Goal: Transaction & Acquisition: Purchase product/service

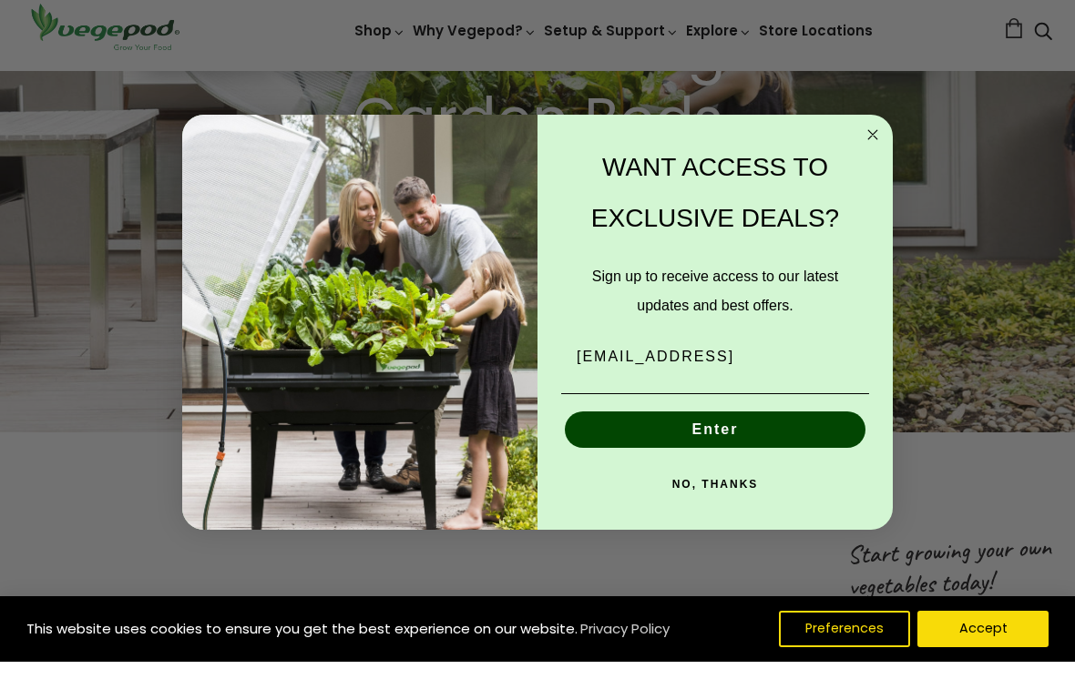
scroll to position [0, 507]
type input "[EMAIL_ADDRESS][DOMAIN_NAME]"
click at [815, 439] on button "Enter" at bounding box center [715, 447] width 301 height 36
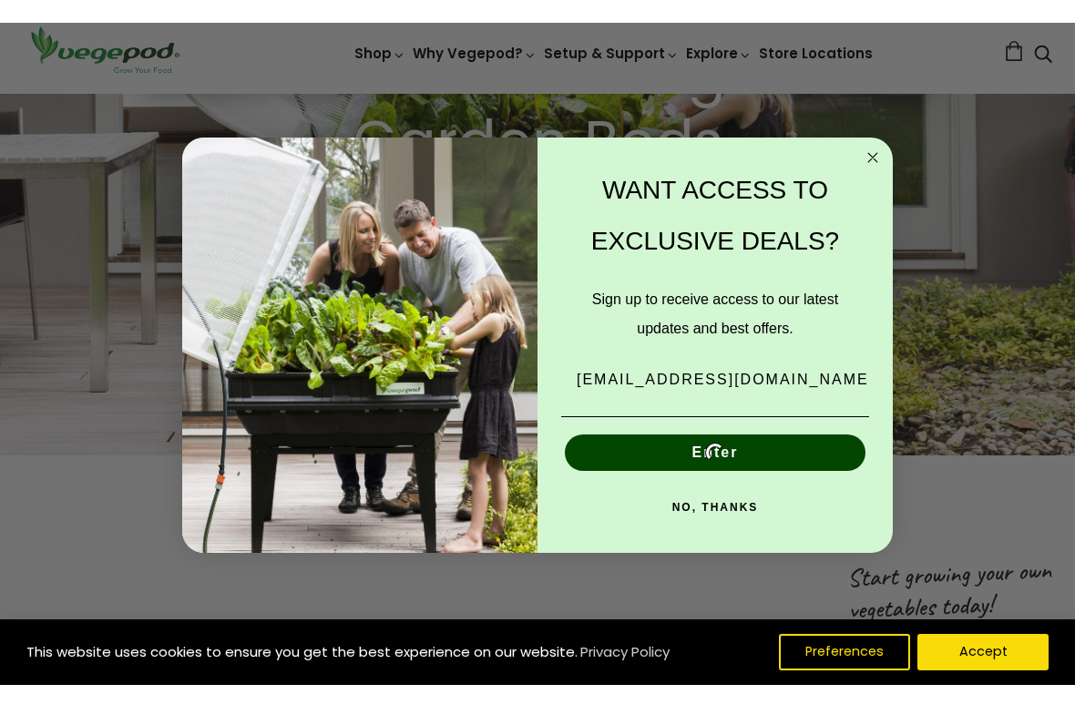
scroll to position [342, 0]
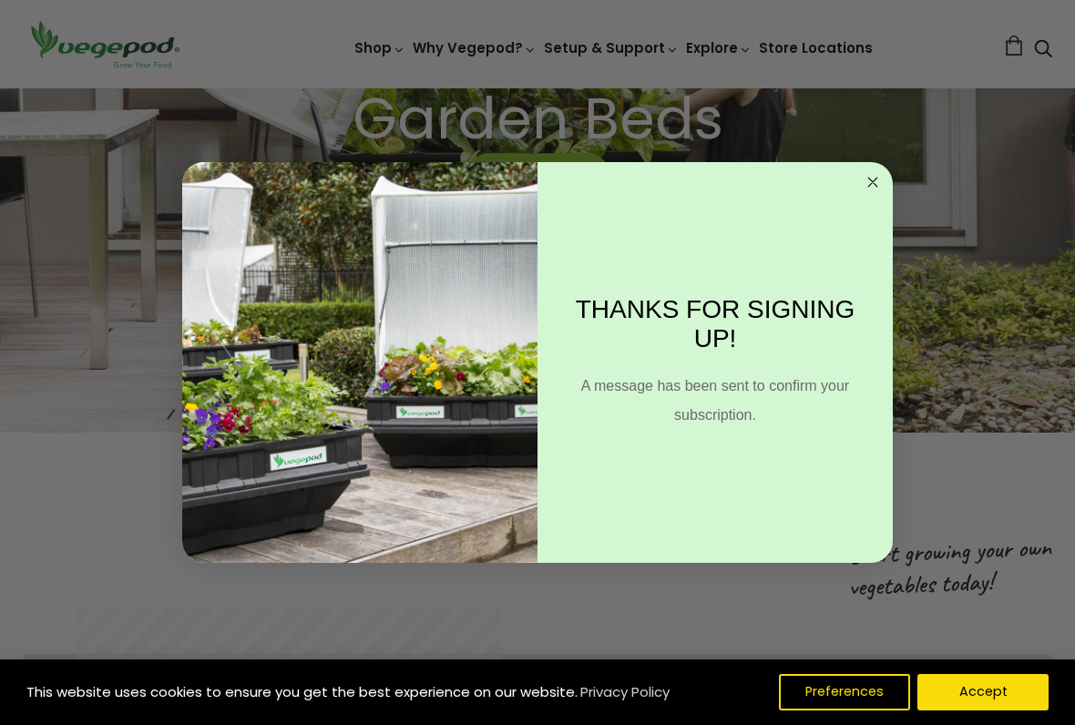
click at [868, 178] on icon "Close dialog" at bounding box center [872, 182] width 9 height 9
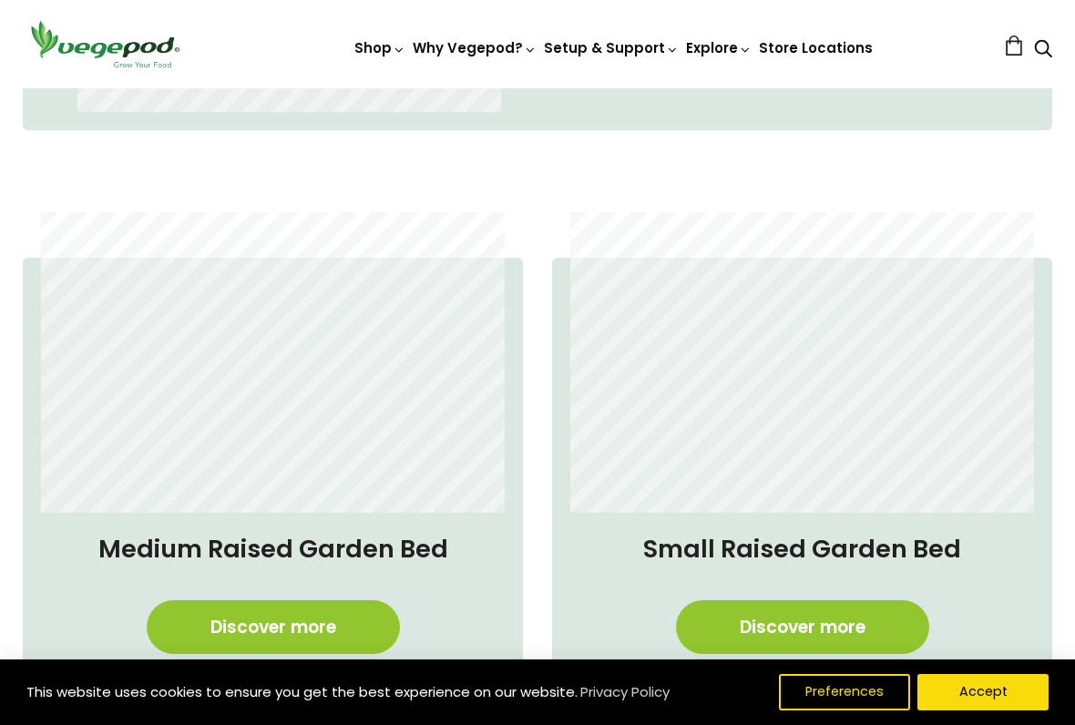
scroll to position [0, 761]
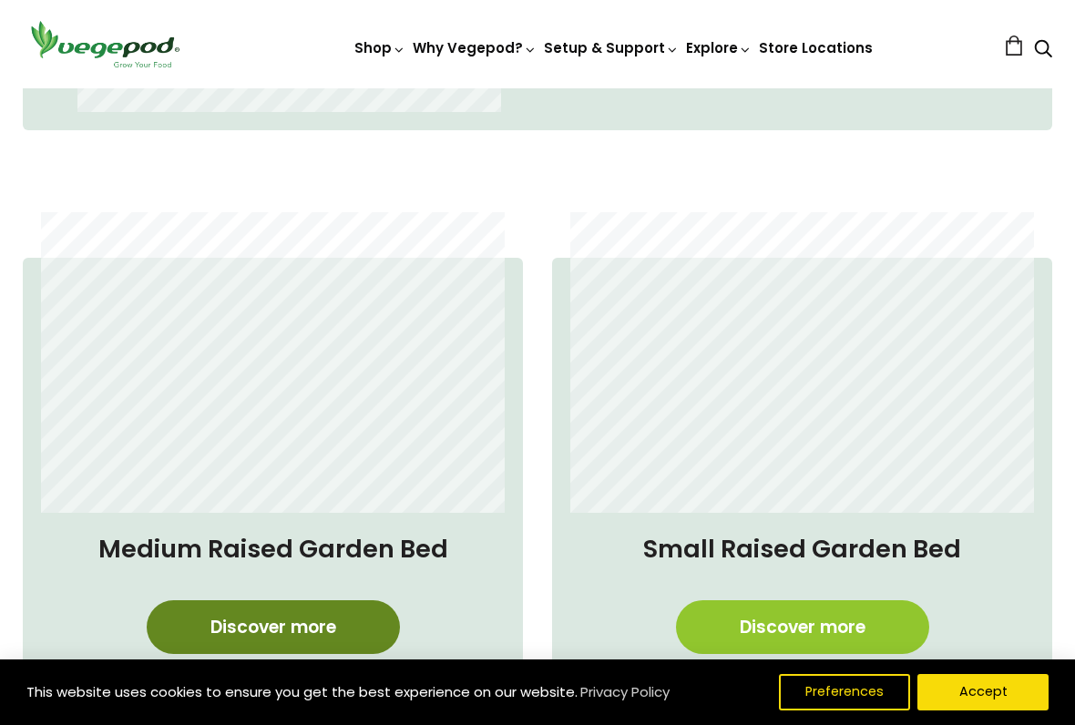
click at [335, 599] on link "Discover more" at bounding box center [273, 627] width 253 height 54
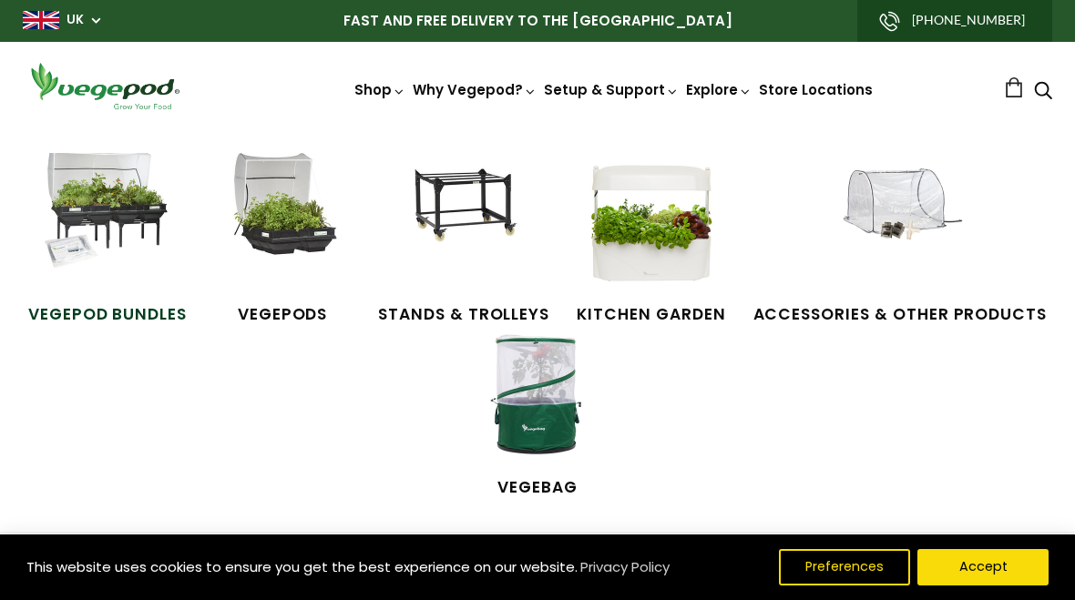
click at [107, 207] on img at bounding box center [107, 221] width 137 height 137
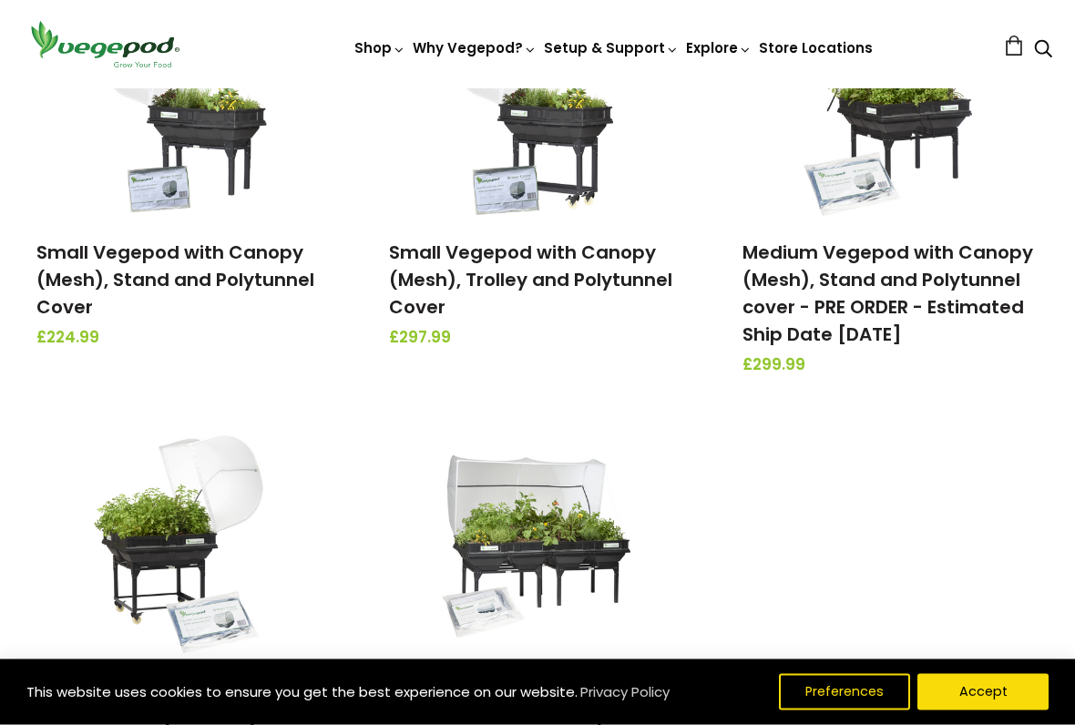
scroll to position [352, 0]
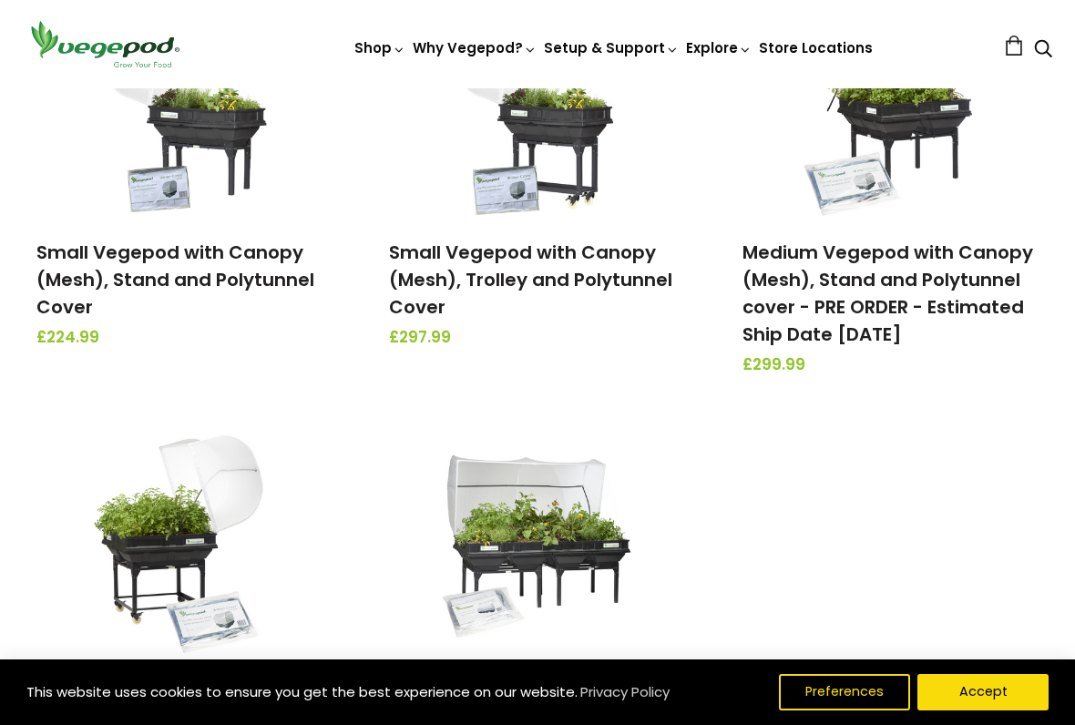
click at [148, 519] on img at bounding box center [184, 539] width 191 height 228
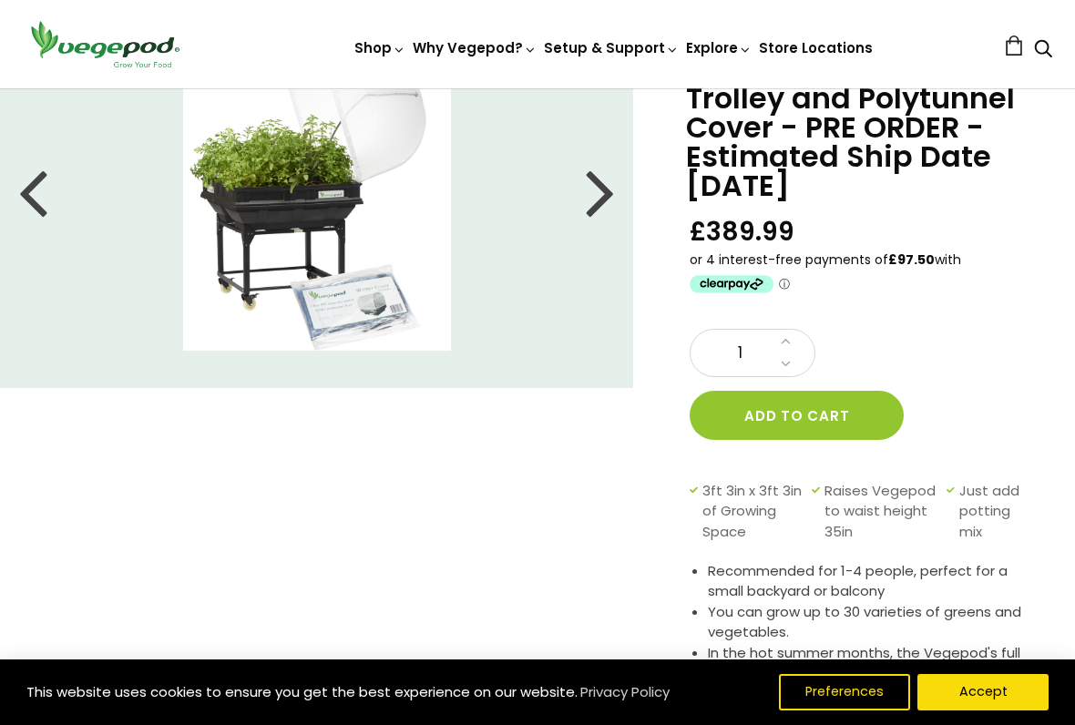
scroll to position [128, 0]
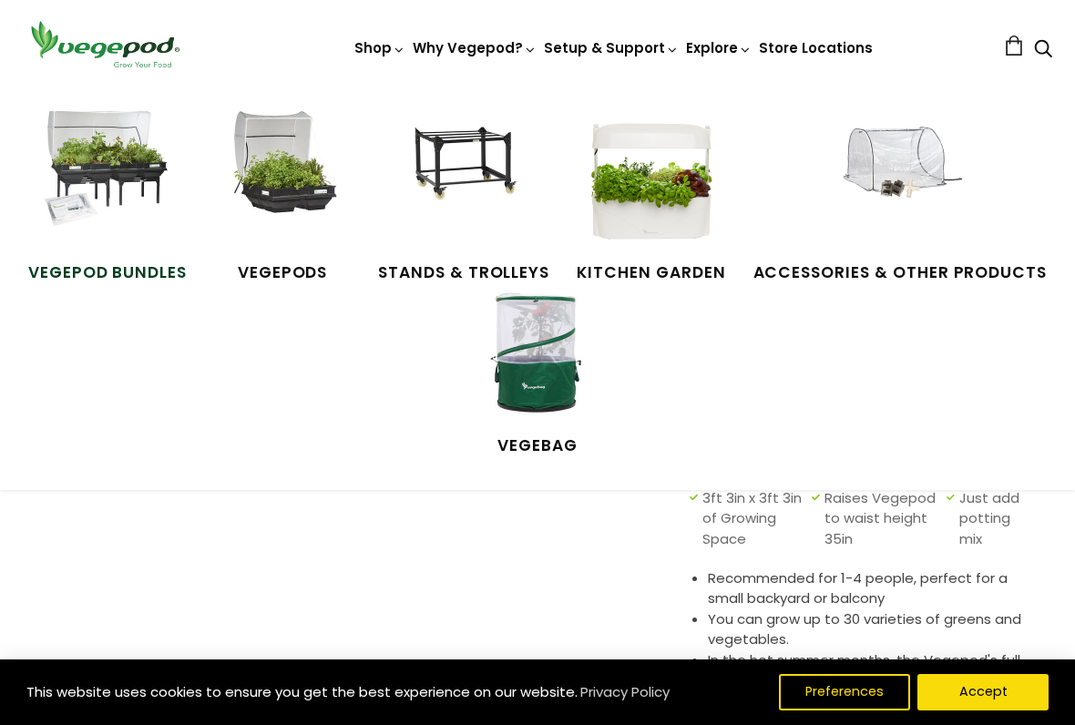
click at [116, 161] on img at bounding box center [107, 179] width 137 height 137
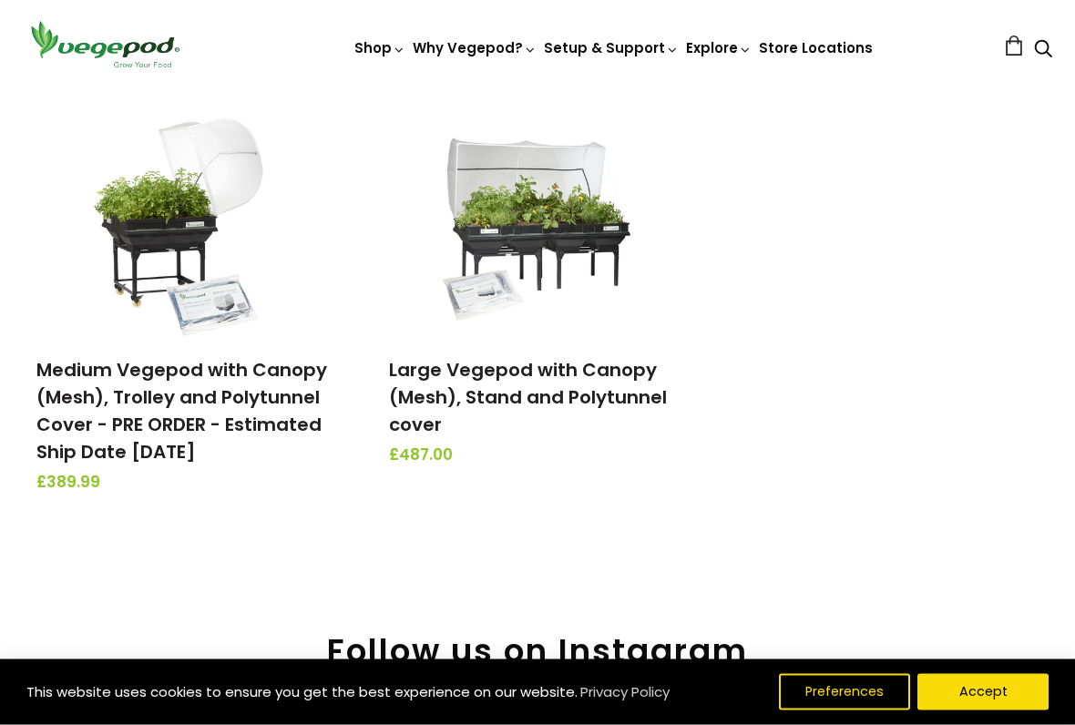
scroll to position [668, 0]
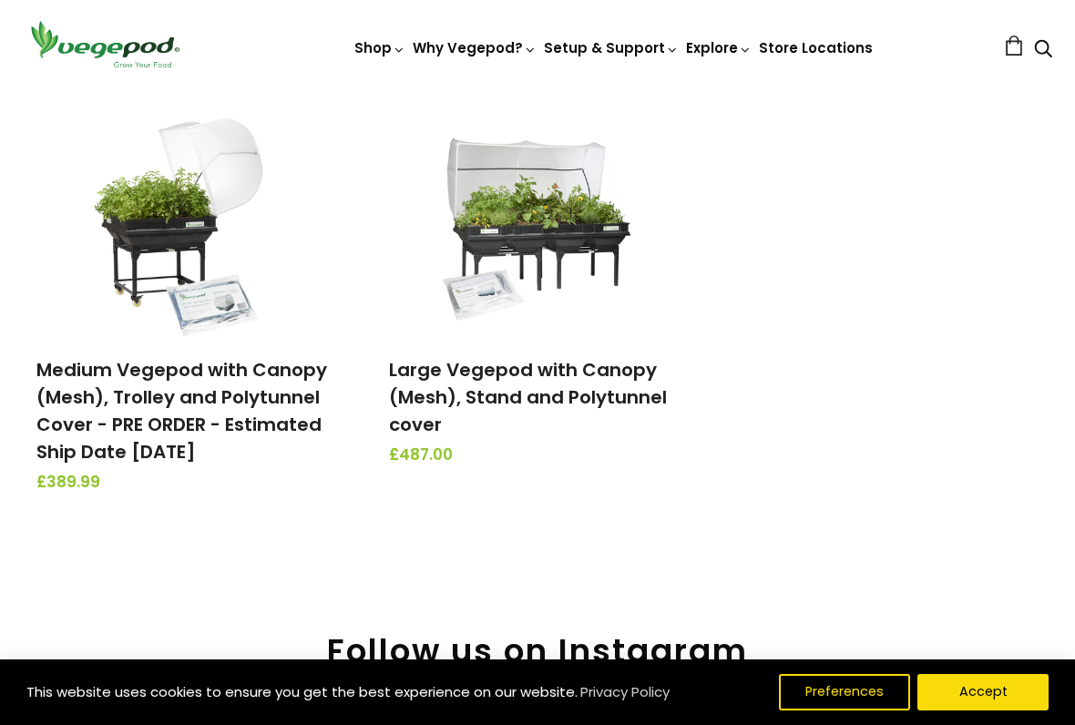
click at [504, 219] on img at bounding box center [537, 222] width 191 height 228
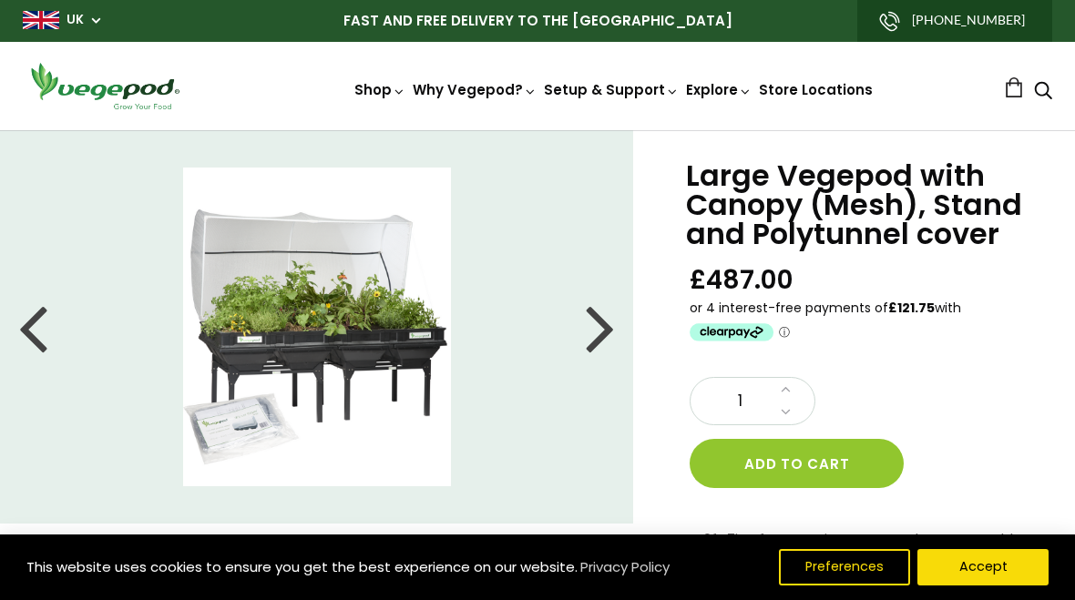
click at [604, 329] on div at bounding box center [600, 327] width 29 height 82
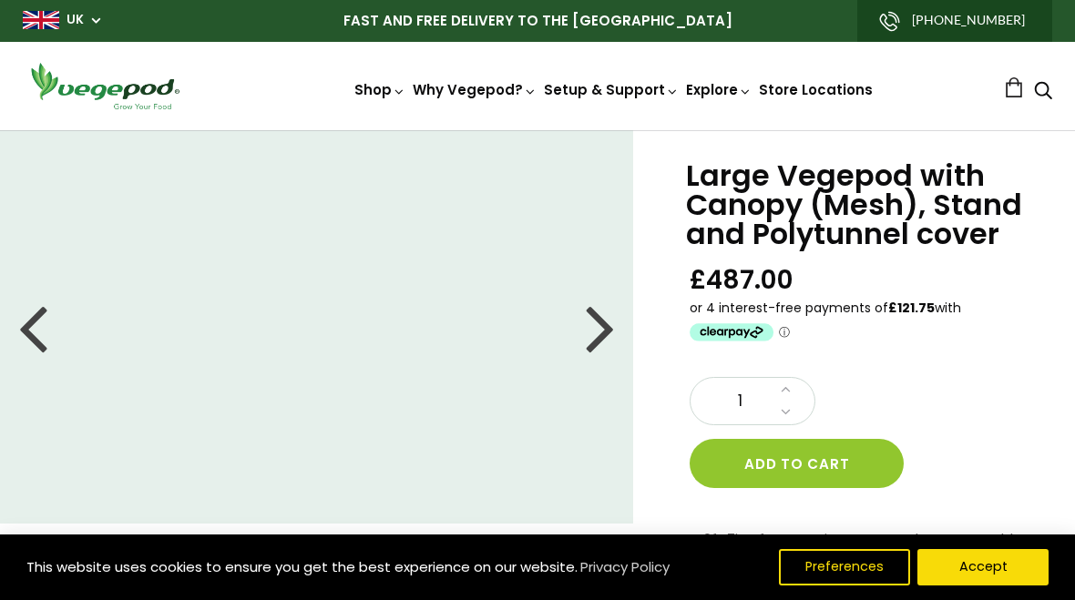
click at [589, 341] on div at bounding box center [600, 327] width 29 height 82
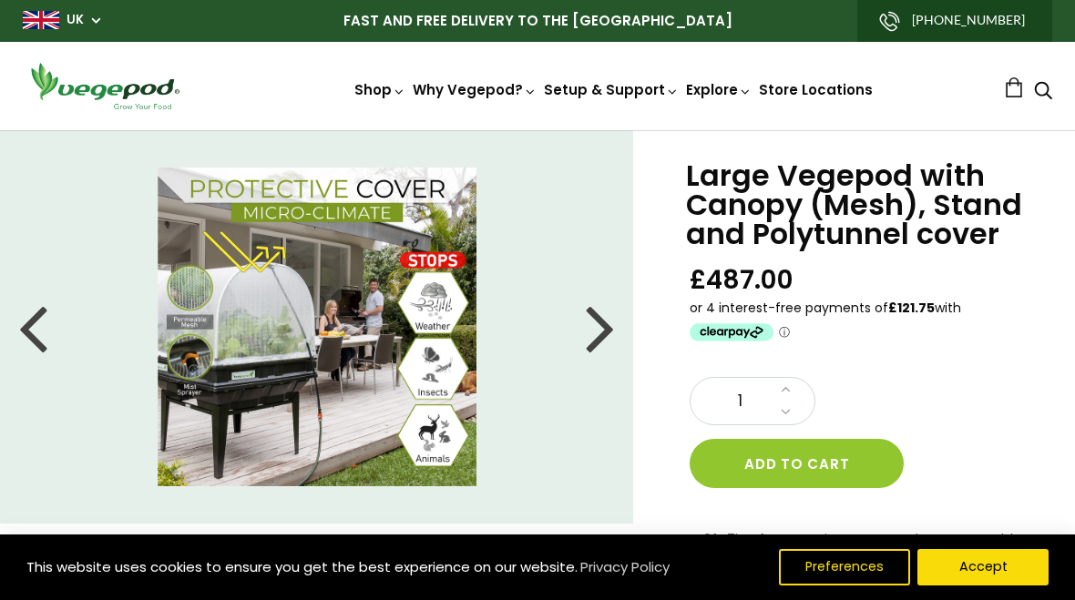
click at [596, 340] on div at bounding box center [600, 327] width 29 height 82
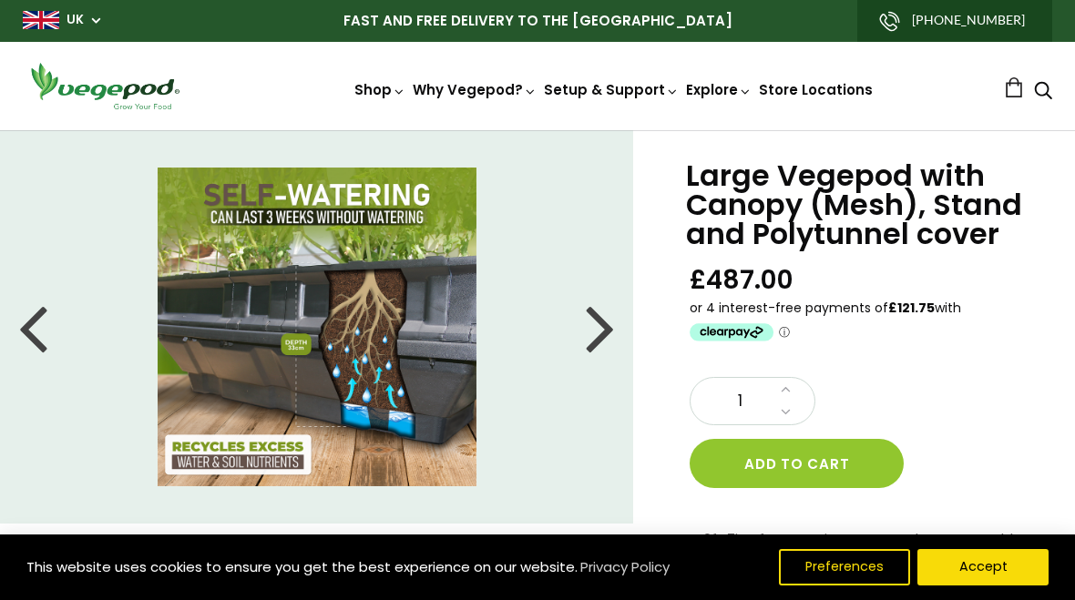
click at [585, 341] on li at bounding box center [317, 327] width 634 height 319
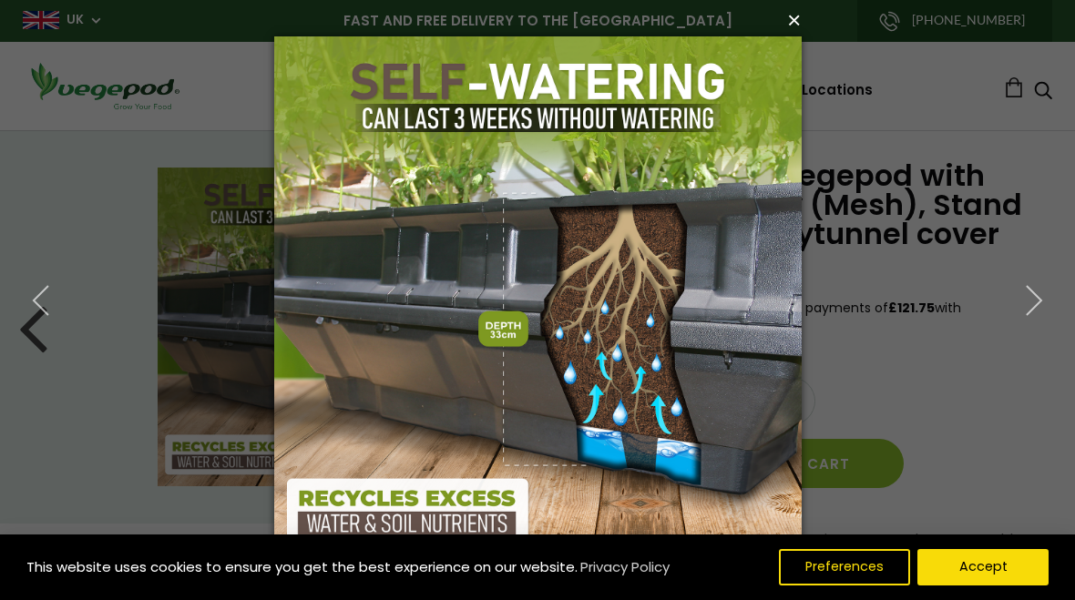
click at [790, 19] on button "×" at bounding box center [543, 20] width 527 height 40
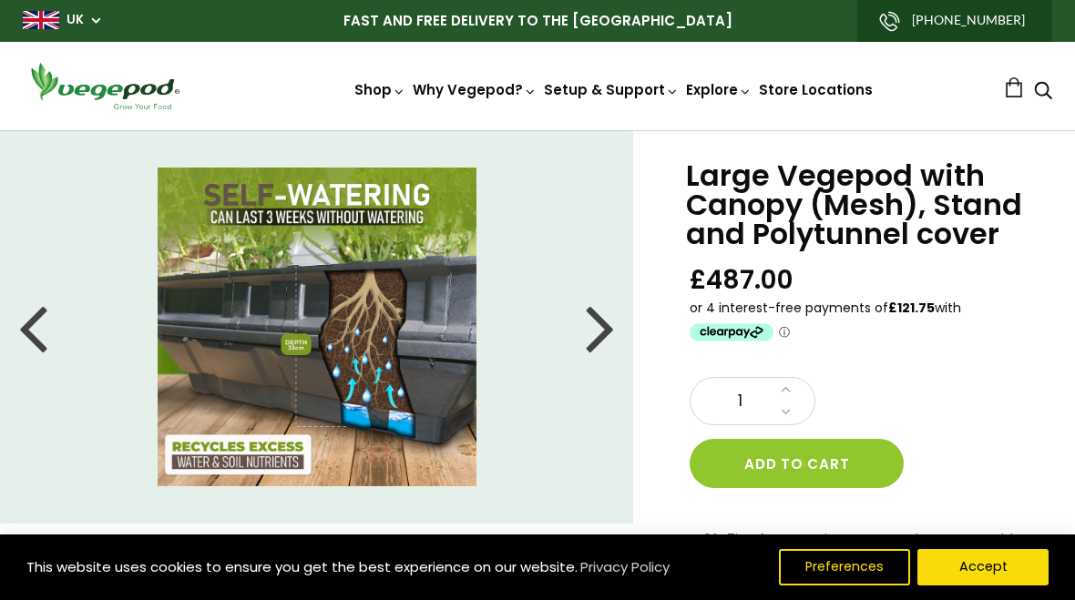
click at [592, 327] on div at bounding box center [600, 327] width 29 height 82
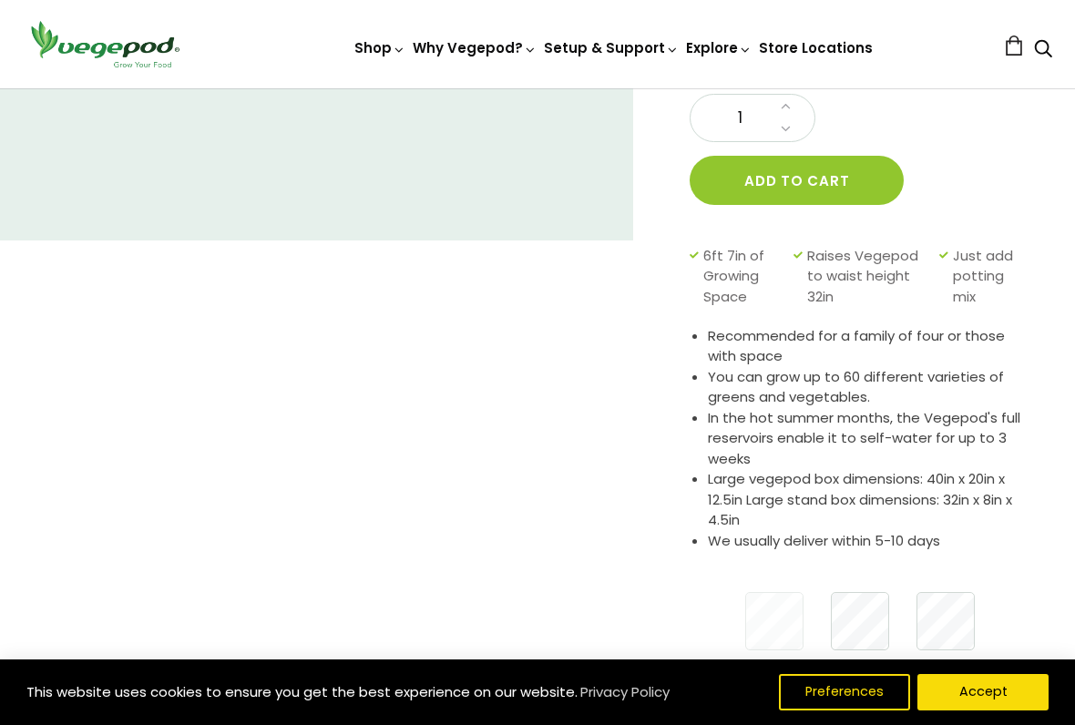
scroll to position [278, 0]
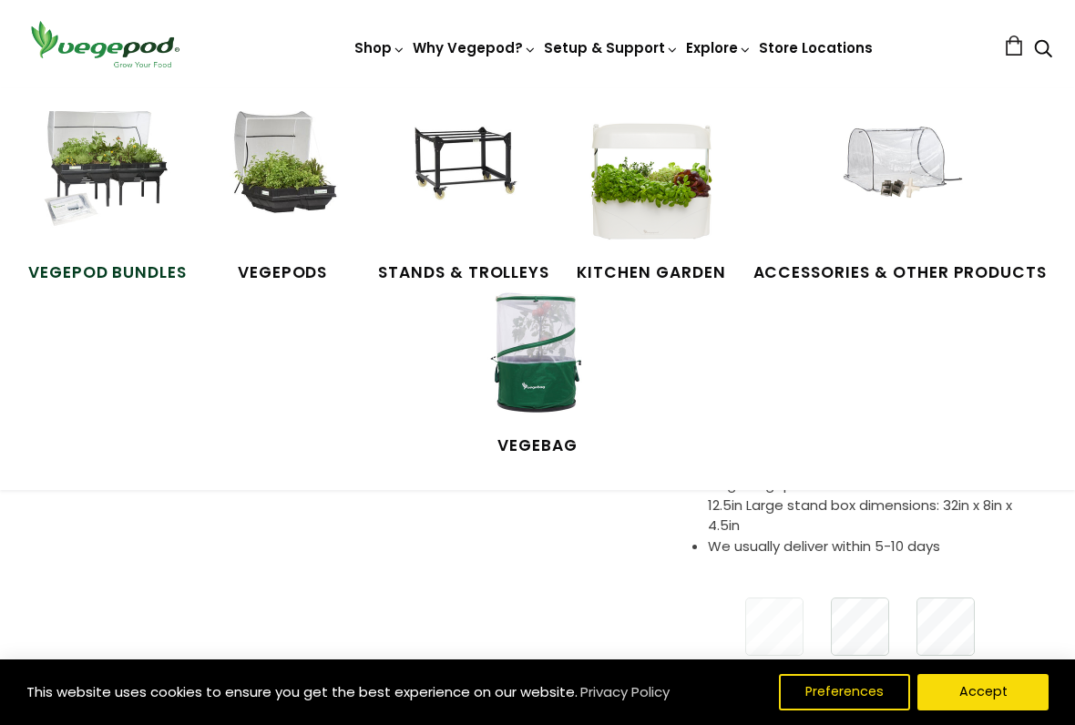
click at [93, 176] on img at bounding box center [107, 179] width 137 height 137
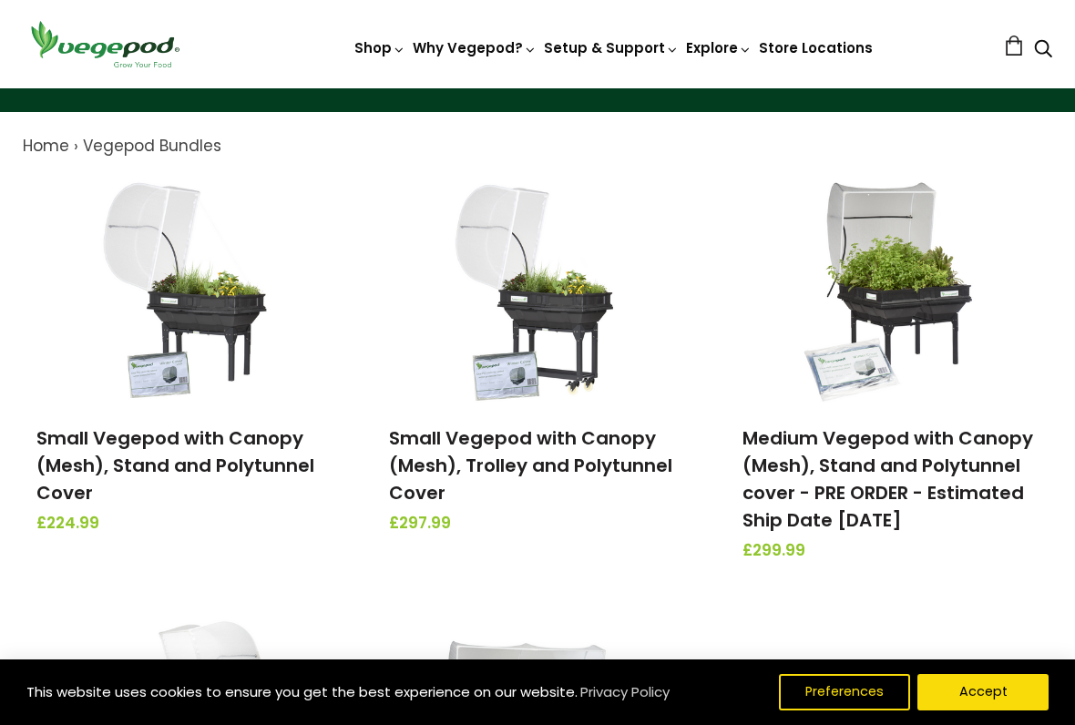
scroll to position [170, 0]
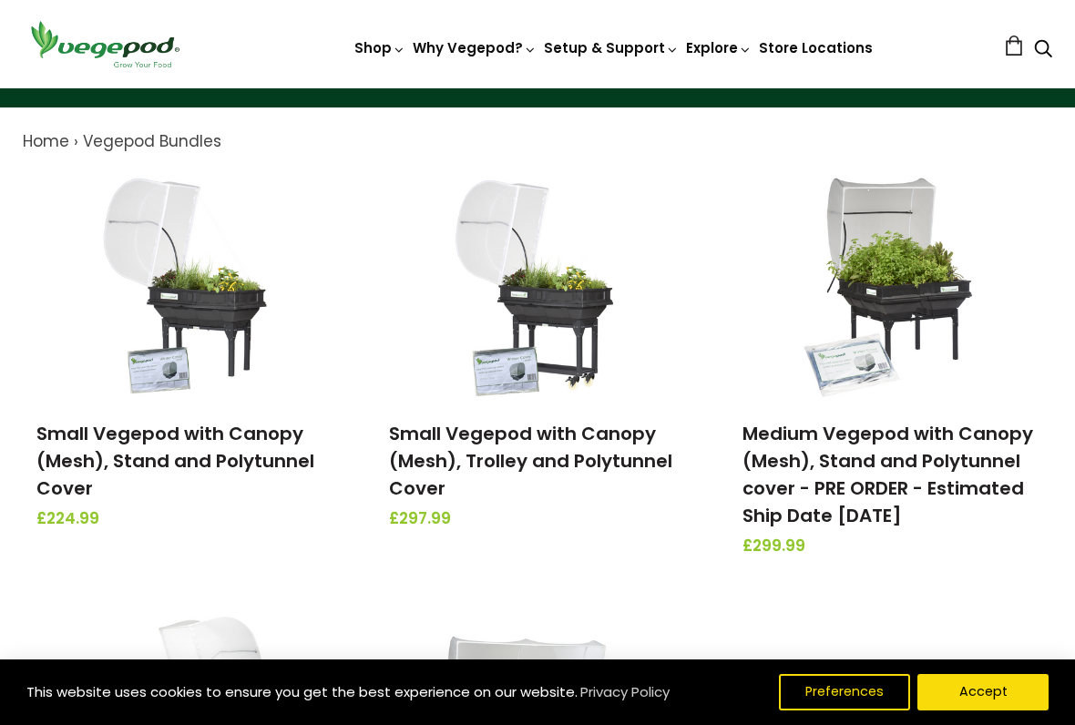
click at [912, 286] on img at bounding box center [889, 286] width 191 height 228
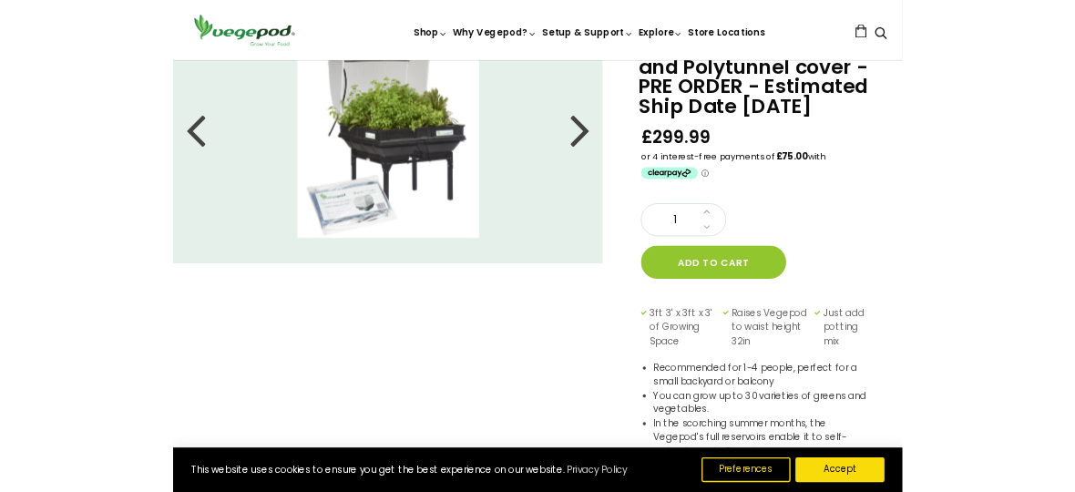
scroll to position [187, 0]
